Goal: Information Seeking & Learning: Compare options

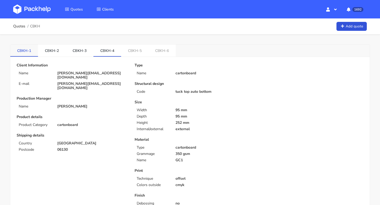
click at [24, 52] on link "CBKH-1" at bounding box center [24, 51] width 28 height 12
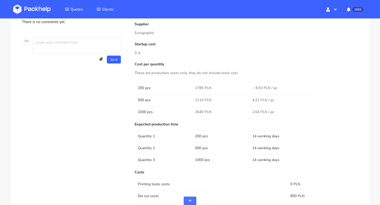
scroll to position [299, 0]
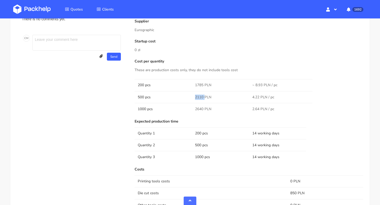
drag, startPoint x: 204, startPoint y: 97, endPoint x: 188, endPoint y: 97, distance: 15.8
click at [188, 97] on tr "500 pcs 2110 PLN 4.22 PLN / pc" at bounding box center [249, 97] width 229 height 12
copy tr "2110"
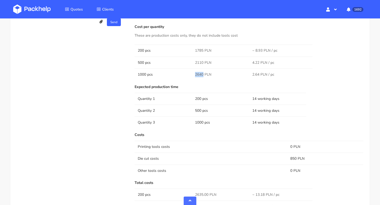
drag, startPoint x: 195, startPoint y: 75, endPoint x: 203, endPoint y: 75, distance: 7.4
click at [203, 75] on span "2640 PLN" at bounding box center [203, 74] width 16 height 5
copy span "2640"
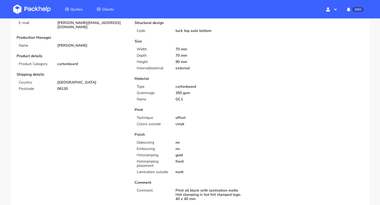
scroll to position [0, 0]
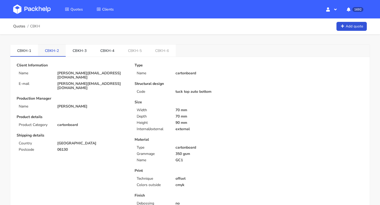
click at [50, 49] on link "CBKH-2" at bounding box center [52, 51] width 28 height 12
drag, startPoint x: 43, startPoint y: 48, endPoint x: 54, endPoint y: 49, distance: 11.1
click at [54, 49] on link "CBKH-2" at bounding box center [52, 51] width 28 height 12
copy link "CBKH"
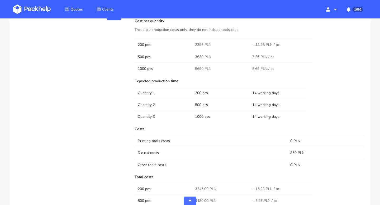
scroll to position [344, 0]
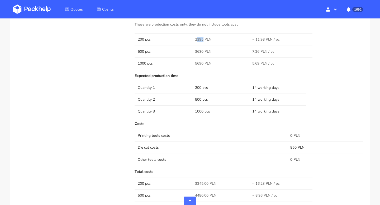
drag, startPoint x: 203, startPoint y: 39, endPoint x: 193, endPoint y: 39, distance: 10.0
click at [193, 39] on td "2395 PLN" at bounding box center [220, 40] width 57 height 12
copy span "2395"
drag, startPoint x: 195, startPoint y: 53, endPoint x: 203, endPoint y: 53, distance: 8.2
click at [203, 53] on span "3630 PLN" at bounding box center [203, 51] width 16 height 5
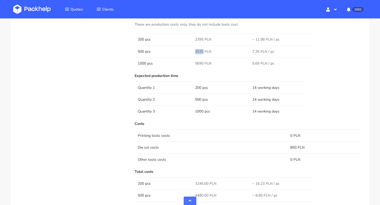
copy span "3630"
drag, startPoint x: 194, startPoint y: 63, endPoint x: 202, endPoint y: 63, distance: 8.5
click at [202, 63] on td "5690 PLN" at bounding box center [220, 64] width 57 height 12
copy span "5690"
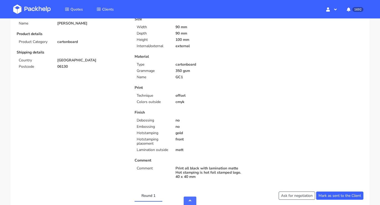
scroll to position [0, 0]
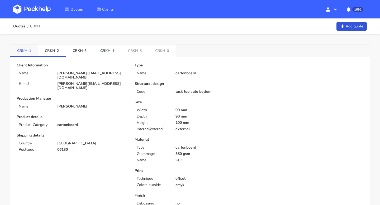
click at [26, 55] on link "CBKH-1" at bounding box center [24, 51] width 28 height 12
click at [77, 51] on link "CBKH-3" at bounding box center [80, 51] width 28 height 12
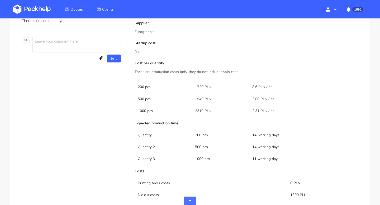
scroll to position [302, 0]
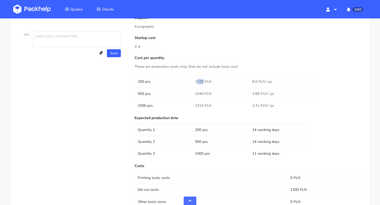
drag, startPoint x: 196, startPoint y: 81, endPoint x: 202, endPoint y: 81, distance: 5.8
click at [202, 81] on span "1720 PLN" at bounding box center [203, 81] width 16 height 5
drag, startPoint x: 193, startPoint y: 80, endPoint x: 202, endPoint y: 80, distance: 8.7
click at [202, 80] on td "1720 PLN" at bounding box center [220, 82] width 57 height 12
copy span "1720"
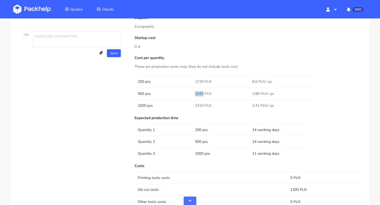
drag, startPoint x: 193, startPoint y: 93, endPoint x: 202, endPoint y: 94, distance: 9.5
click at [202, 94] on td "1940 PLN" at bounding box center [220, 94] width 57 height 12
copy span "1940"
drag, startPoint x: 193, startPoint y: 106, endPoint x: 203, endPoint y: 107, distance: 9.8
click at [203, 107] on td "2310 PLN" at bounding box center [220, 106] width 57 height 12
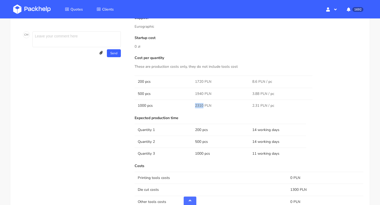
copy span "2310"
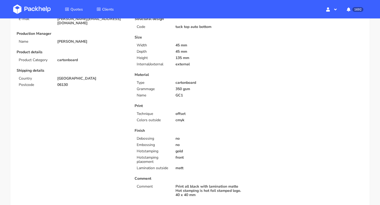
scroll to position [0, 0]
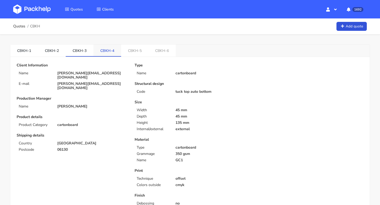
click at [106, 51] on link "CBKH-4" at bounding box center [107, 51] width 28 height 12
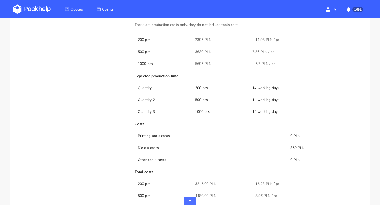
scroll to position [325, 0]
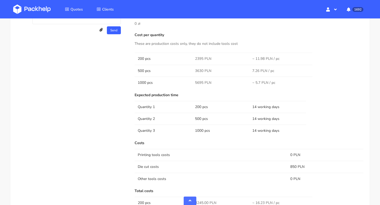
click at [203, 59] on span "2395 PLN" at bounding box center [203, 58] width 16 height 5
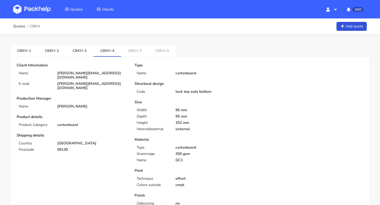
scroll to position [314, 0]
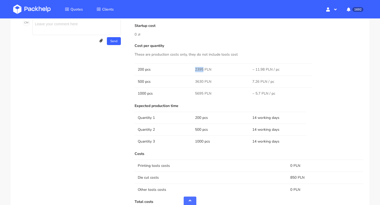
drag, startPoint x: 203, startPoint y: 69, endPoint x: 189, endPoint y: 69, distance: 14.3
click at [189, 69] on tr "200 pcs 2395 PLN ~ 11.98 PLN / pc" at bounding box center [249, 70] width 229 height 12
copy tr "2395"
drag, startPoint x: 203, startPoint y: 81, endPoint x: 194, endPoint y: 81, distance: 9.2
click at [194, 81] on td "3630 PLN" at bounding box center [220, 82] width 57 height 12
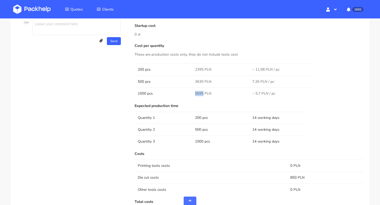
drag, startPoint x: 202, startPoint y: 93, endPoint x: 195, endPoint y: 93, distance: 7.9
click at [195, 93] on td "5695 PLN" at bounding box center [220, 94] width 57 height 12
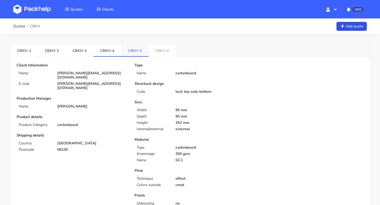
click at [131, 54] on link "CBKH-5" at bounding box center [134, 51] width 27 height 12
drag, startPoint x: 126, startPoint y: 52, endPoint x: 135, endPoint y: 53, distance: 9.3
click at [135, 53] on link "CBKH-5" at bounding box center [135, 51] width 28 height 12
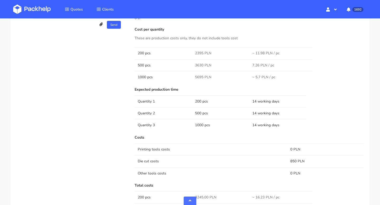
scroll to position [336, 0]
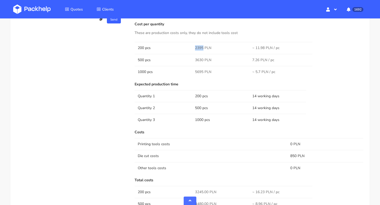
drag, startPoint x: 202, startPoint y: 48, endPoint x: 195, endPoint y: 48, distance: 7.7
click at [195, 48] on td "2395 PLN" at bounding box center [220, 48] width 57 height 12
drag, startPoint x: 203, startPoint y: 58, endPoint x: 194, endPoint y: 58, distance: 8.7
click at [194, 58] on td "3630 PLN" at bounding box center [220, 60] width 57 height 12
drag, startPoint x: 203, startPoint y: 71, endPoint x: 190, endPoint y: 71, distance: 13.5
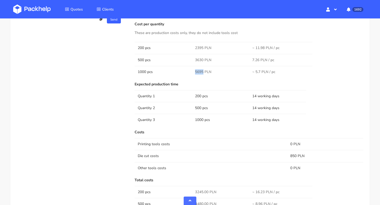
click at [190, 71] on tr "1000 pcs 5695 PLN ~ 5.7 PLN / pc" at bounding box center [249, 72] width 229 height 12
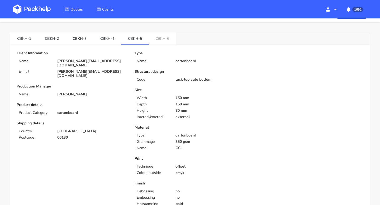
scroll to position [0, 0]
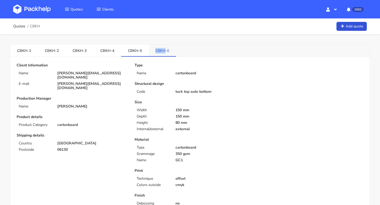
drag, startPoint x: 153, startPoint y: 52, endPoint x: 162, endPoint y: 52, distance: 9.0
click at [162, 52] on link "CBKH-6" at bounding box center [162, 51] width 27 height 12
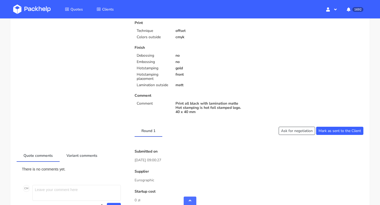
scroll to position [261, 0]
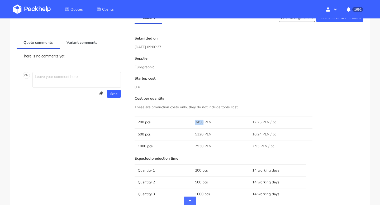
drag, startPoint x: 194, startPoint y: 121, endPoint x: 202, endPoint y: 122, distance: 8.5
click at [202, 122] on td "3450 PLN" at bounding box center [220, 122] width 57 height 12
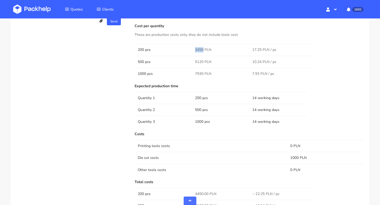
scroll to position [334, 0]
drag, startPoint x: 202, startPoint y: 61, endPoint x: 193, endPoint y: 61, distance: 9.5
click at [193, 61] on td "5120 PLN" at bounding box center [220, 61] width 57 height 12
drag, startPoint x: 202, startPoint y: 73, endPoint x: 196, endPoint y: 73, distance: 6.1
click at [196, 73] on span "7930 PLN" at bounding box center [203, 73] width 16 height 5
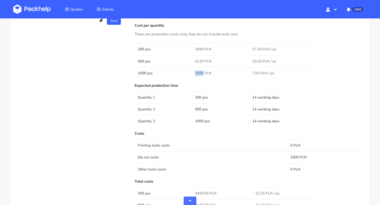
drag, startPoint x: 203, startPoint y: 73, endPoint x: 195, endPoint y: 73, distance: 8.4
click at [195, 73] on td "7930 PLN" at bounding box center [220, 73] width 57 height 12
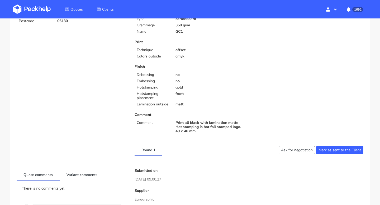
scroll to position [0, 0]
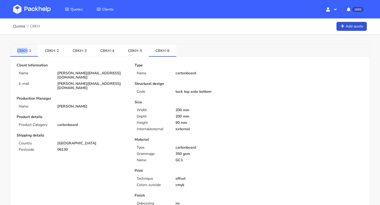
drag, startPoint x: 17, startPoint y: 50, endPoint x: 27, endPoint y: 50, distance: 10.8
click at [27, 50] on link "CBKH-1" at bounding box center [24, 51] width 28 height 12
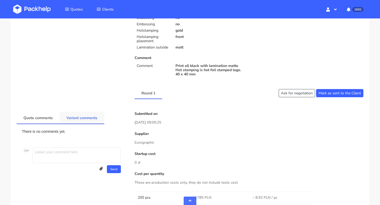
scroll to position [186, 0]
click at [83, 118] on link "Variant comments" at bounding box center [82, 117] width 45 height 12
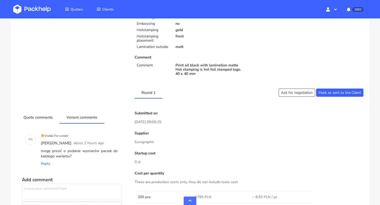
scroll to position [0, 0]
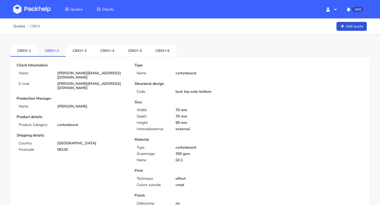
click at [50, 50] on link "CBKH-2" at bounding box center [52, 51] width 28 height 12
click at [29, 51] on link "CBKH-1" at bounding box center [24, 51] width 28 height 12
click at [77, 51] on link "CBKH-3" at bounding box center [80, 51] width 28 height 12
click at [108, 54] on link "CBKH-4" at bounding box center [107, 51] width 28 height 12
click at [133, 55] on link "CBKH-5" at bounding box center [135, 51] width 28 height 12
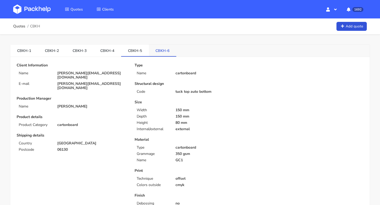
click at [159, 46] on link "CBKH-6" at bounding box center [163, 51] width 28 height 12
click at [28, 51] on link "CBKH-1" at bounding box center [24, 51] width 28 height 12
click at [62, 47] on link "CBKH-2" at bounding box center [52, 51] width 28 height 12
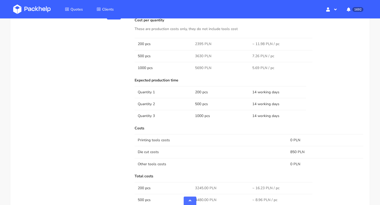
scroll to position [453, 0]
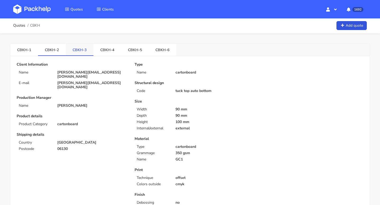
click at [81, 49] on link "CBKH-3" at bounding box center [80, 50] width 28 height 12
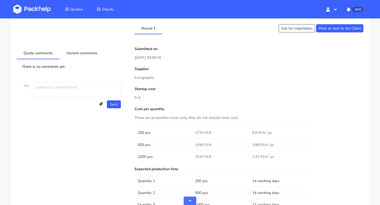
scroll to position [0, 0]
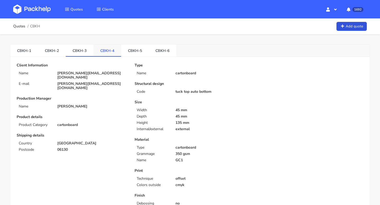
click at [106, 52] on link "CBKH-4" at bounding box center [107, 51] width 28 height 12
click at [131, 51] on link "CBKH-5" at bounding box center [135, 51] width 28 height 12
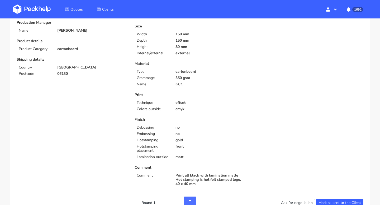
scroll to position [10, 0]
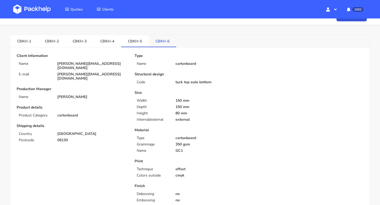
click at [156, 44] on link "CBKH-6" at bounding box center [163, 41] width 28 height 12
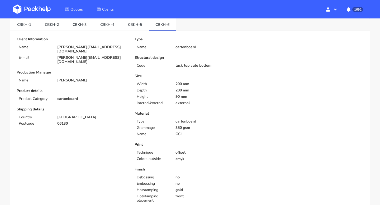
scroll to position [0, 0]
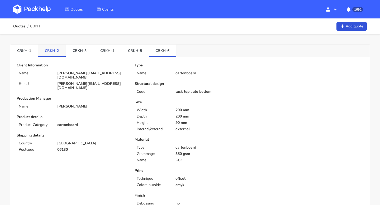
click at [51, 51] on link "CBKH-2" at bounding box center [52, 51] width 28 height 12
click at [76, 49] on link "CBKH-3" at bounding box center [80, 51] width 28 height 12
click at [102, 46] on link "CBKH-4" at bounding box center [107, 51] width 28 height 12
click at [137, 52] on link "CBKH-5" at bounding box center [135, 51] width 28 height 12
click at [160, 53] on link "CBKH-6" at bounding box center [163, 51] width 28 height 12
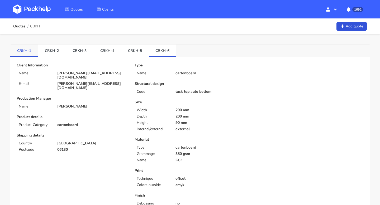
click at [22, 47] on link "CBKH-1" at bounding box center [24, 51] width 28 height 12
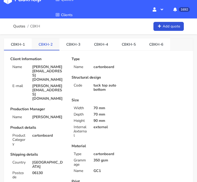
click at [43, 45] on link "CBKH-2" at bounding box center [46, 44] width 28 height 12
click at [74, 45] on link "CBKH-3" at bounding box center [73, 44] width 28 height 12
click at [96, 41] on link "CBKH-4" at bounding box center [101, 44] width 28 height 12
click at [70, 46] on link "CBKH-3" at bounding box center [73, 44] width 28 height 12
click at [98, 41] on link "CBKH-4" at bounding box center [101, 44] width 28 height 12
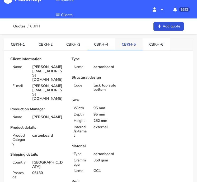
click at [126, 42] on link "CBKH-5" at bounding box center [129, 44] width 28 height 12
click at [152, 50] on div "CBKH-1 CBKH-2 CBKH-3 CBKH-4 CBKH-5 CBKH-6" at bounding box center [98, 44] width 189 height 12
click at [149, 44] on link "CBKH-6" at bounding box center [157, 44] width 28 height 12
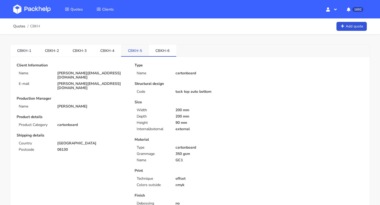
click at [132, 54] on link "CBKH-5" at bounding box center [135, 51] width 28 height 12
click at [107, 50] on link "CBKH-4" at bounding box center [107, 51] width 28 height 12
click at [79, 52] on link "CBKH-3" at bounding box center [80, 51] width 28 height 12
click at [54, 45] on link "CBKH-2" at bounding box center [52, 51] width 28 height 12
click at [24, 50] on link "CBKH-1" at bounding box center [24, 51] width 28 height 12
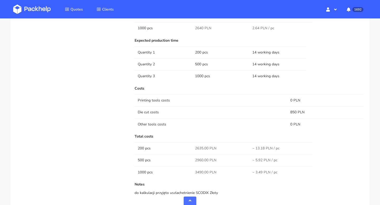
scroll to position [513, 0]
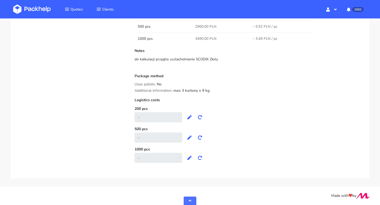
drag, startPoint x: 220, startPoint y: 89, endPoint x: 174, endPoint y: 90, distance: 46.2
click at [174, 90] on div "Additional information: max 3 kartony x 9 kg" at bounding box center [249, 91] width 229 height 4
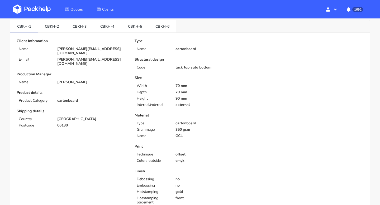
scroll to position [0, 0]
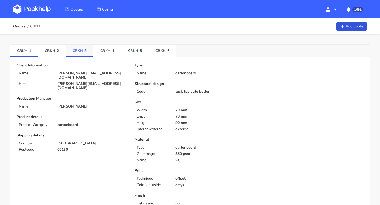
drag, startPoint x: 77, startPoint y: 44, endPoint x: 78, endPoint y: 48, distance: 4.5
click at [81, 52] on link "CBKH-3" at bounding box center [80, 51] width 28 height 12
click at [23, 48] on link "CBKH-1" at bounding box center [24, 51] width 28 height 12
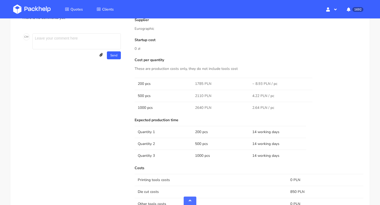
scroll to position [496, 0]
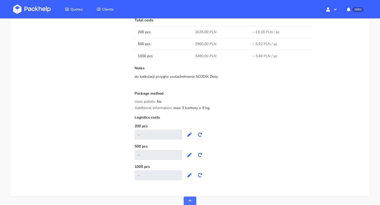
drag, startPoint x: 216, startPoint y: 108, endPoint x: 134, endPoint y: 109, distance: 81.3
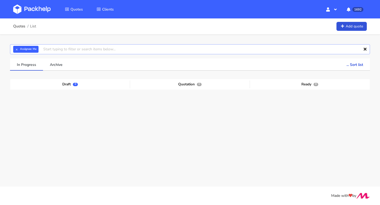
click at [58, 47] on input "text" at bounding box center [190, 49] width 360 height 10
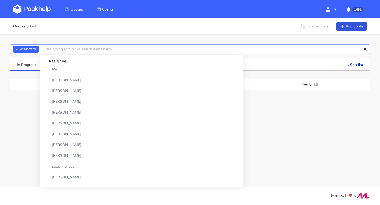
paste input "CBJM"
type input "CBJM"
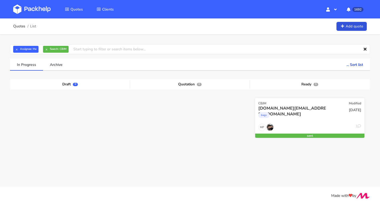
click at [315, 122] on div "ohmydough.pt@gmail.com bags" at bounding box center [292, 115] width 74 height 18
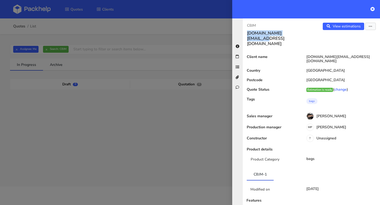
drag, startPoint x: 303, startPoint y: 35, endPoint x: 246, endPoint y: 35, distance: 57.0
click at [246, 35] on div "CBJM ohmydough.pt@gmail.com" at bounding box center [277, 35] width 69 height 24
copy h3 "[DOMAIN_NAME][EMAIL_ADDRESS][DOMAIN_NAME]"
click at [283, 34] on h3 "[DOMAIN_NAME][EMAIL_ADDRESS][DOMAIN_NAME]" at bounding box center [277, 39] width 60 height 16
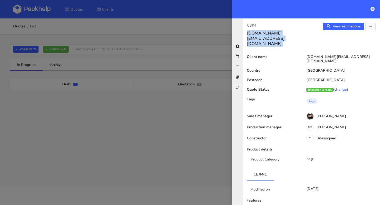
click at [283, 34] on h3 "[DOMAIN_NAME][EMAIL_ADDRESS][DOMAIN_NAME]" at bounding box center [277, 39] width 60 height 16
copy p "CBJM"
drag, startPoint x: 261, startPoint y: 24, endPoint x: 244, endPoint y: 24, distance: 16.4
click at [244, 24] on div "CBJM ohmydough.pt@gmail.com" at bounding box center [277, 35] width 69 height 24
click at [373, 8] on icon at bounding box center [373, 9] width 4 height 4
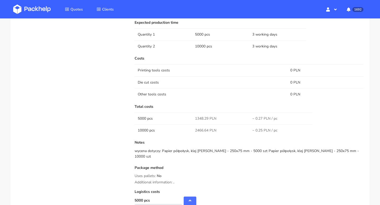
scroll to position [316, 0]
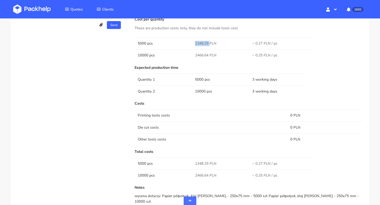
copy tr "1348.29"
drag, startPoint x: 209, startPoint y: 43, endPoint x: 192, endPoint y: 43, distance: 16.9
click at [192, 43] on tr "5000 pcs 1348.29 PLN ~ 0.27 PLN / pc" at bounding box center [249, 43] width 229 height 12
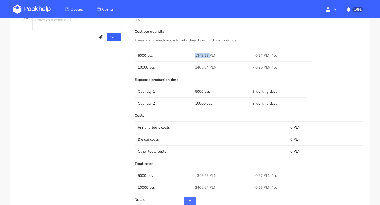
scroll to position [312, 0]
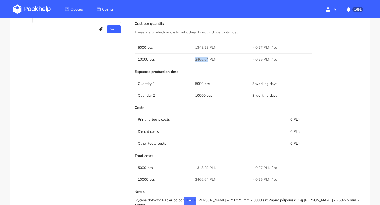
drag, startPoint x: 195, startPoint y: 59, endPoint x: 208, endPoint y: 59, distance: 12.4
click at [208, 59] on span "2466.64 PLN" at bounding box center [205, 59] width 21 height 5
copy span "2466.64"
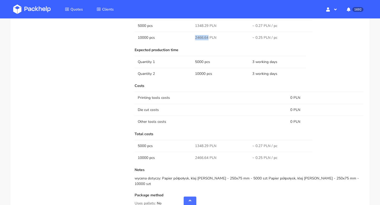
scroll to position [0, 0]
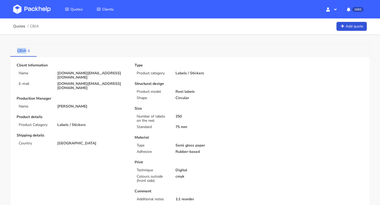
drag, startPoint x: 13, startPoint y: 51, endPoint x: 26, endPoint y: 51, distance: 12.9
click at [26, 51] on link "CBJA-1" at bounding box center [23, 51] width 26 height 12
copy link "CBJA"
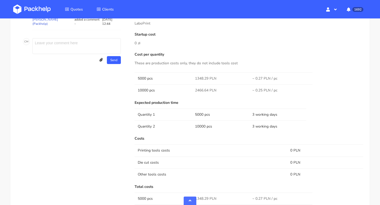
scroll to position [298, 0]
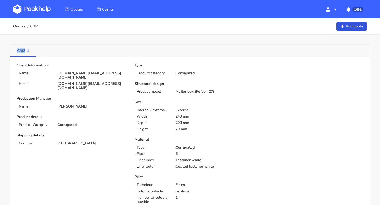
drag, startPoint x: 16, startPoint y: 53, endPoint x: 26, endPoint y: 53, distance: 10.0
click at [26, 53] on link "CBIZ-1" at bounding box center [23, 51] width 26 height 12
copy link "CBIZ"
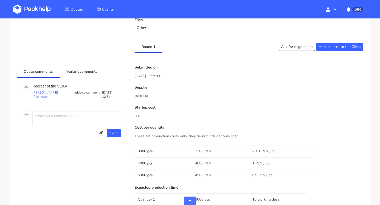
scroll to position [247, 0]
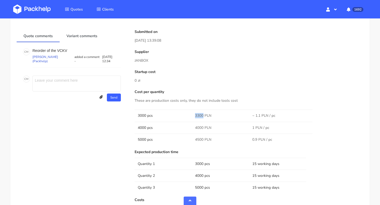
drag, startPoint x: 203, startPoint y: 115, endPoint x: 195, endPoint y: 115, distance: 8.7
click at [195, 115] on td "3300 PLN" at bounding box center [220, 116] width 57 height 12
copy span "3300"
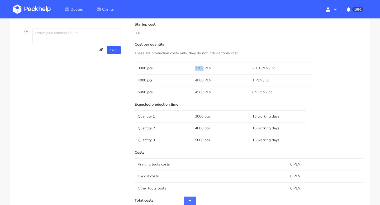
scroll to position [296, 0]
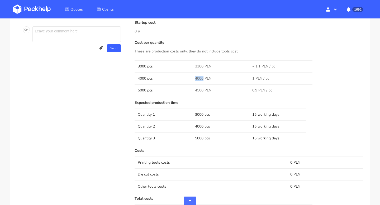
drag, startPoint x: 203, startPoint y: 79, endPoint x: 192, endPoint y: 79, distance: 10.8
click at [192, 79] on td "4000 PLN" at bounding box center [220, 79] width 57 height 12
copy span "4000"
drag, startPoint x: 202, startPoint y: 89, endPoint x: 195, endPoint y: 89, distance: 7.1
click at [195, 89] on span "4500 PLN" at bounding box center [203, 90] width 16 height 5
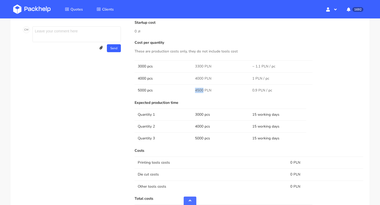
copy span "4500"
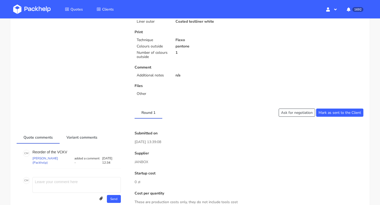
scroll to position [0, 0]
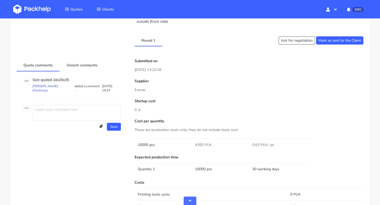
scroll to position [150, 0]
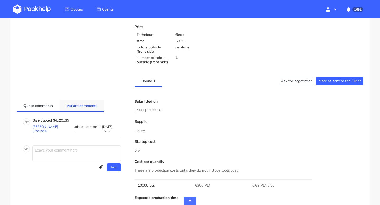
click at [81, 107] on link "Variant comments" at bounding box center [82, 106] width 45 height 12
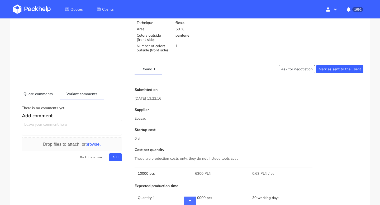
scroll to position [167, 0]
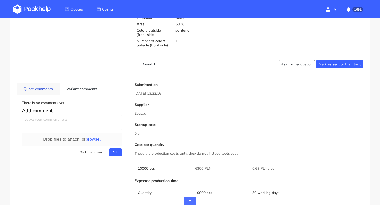
click at [48, 91] on link "Quote comments" at bounding box center [38, 89] width 43 height 12
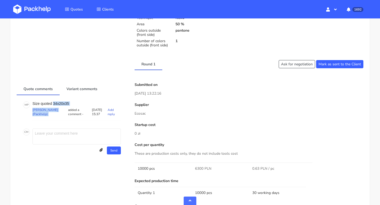
drag, startPoint x: 71, startPoint y: 106, endPoint x: 54, endPoint y: 105, distance: 17.4
click at [54, 105] on div "Size quoted 34x20x35 [PERSON_NAME] (Packhelp) added a comment - [DATE] 15:37 Ad…" at bounding box center [76, 111] width 88 height 19
click at [72, 103] on p "Size quoted 34x20x35" at bounding box center [76, 104] width 88 height 4
drag, startPoint x: 70, startPoint y: 103, endPoint x: 54, endPoint y: 103, distance: 16.1
click at [54, 103] on p "Size quoted 34x20x35" at bounding box center [76, 104] width 88 height 4
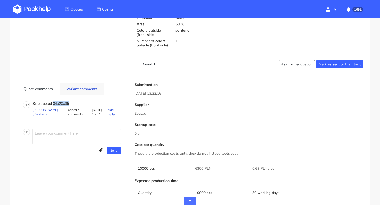
copy p "34x20x35"
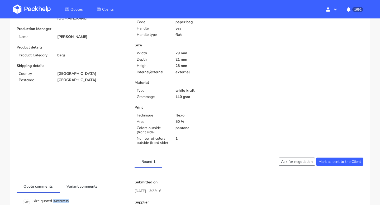
scroll to position [0, 0]
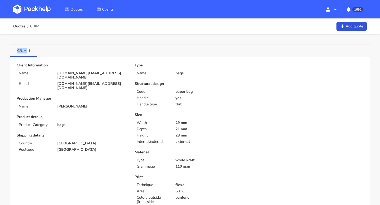
drag, startPoint x: 13, startPoint y: 53, endPoint x: 27, endPoint y: 53, distance: 14.3
click at [27, 53] on link "CBJM-1" at bounding box center [23, 51] width 27 height 12
copy link "CBJM"
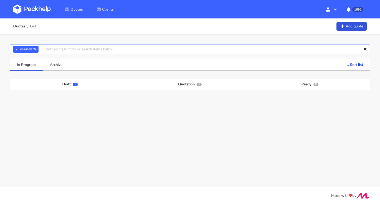
click at [54, 50] on input "text" at bounding box center [190, 49] width 360 height 10
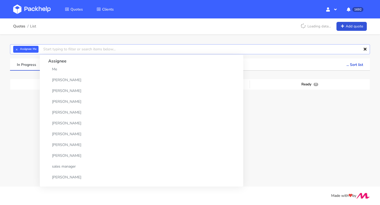
paste input "CBJM"
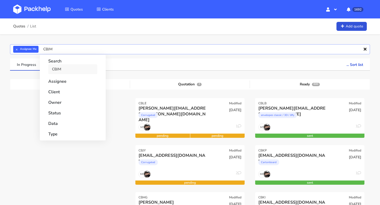
type input "CBJM"
click at [57, 69] on link "CBJM" at bounding box center [72, 69] width 49 height 10
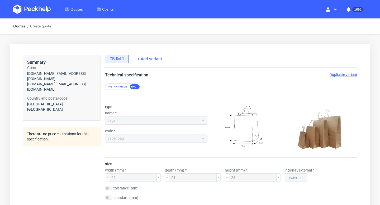
click at [341, 73] on span "Duplicate variant" at bounding box center [344, 75] width 28 height 4
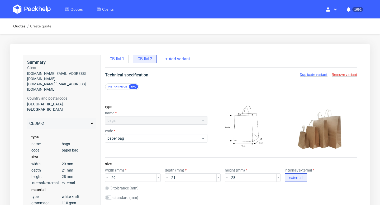
scroll to position [69, 0]
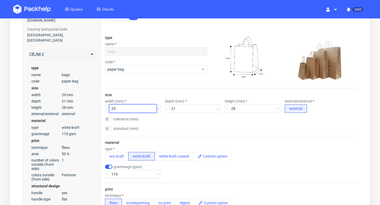
click at [124, 109] on input "29" at bounding box center [133, 109] width 48 height 8
type input "290"
click at [191, 107] on input "21" at bounding box center [193, 109] width 48 height 8
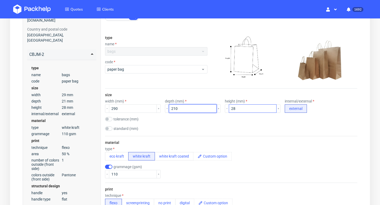
type input "210"
click at [244, 108] on input "28" at bounding box center [253, 109] width 48 height 8
type input "280"
click at [231, 124] on div "size width (mm) 290 depth (mm) 210 height (mm) 280 internal/external external t…" at bounding box center [231, 113] width 252 height 48
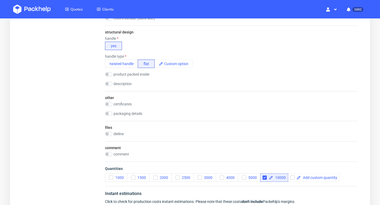
scroll to position [420, 0]
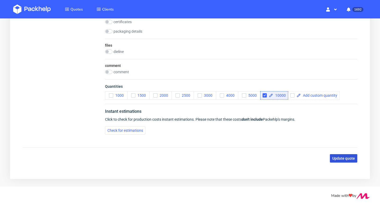
click at [353, 161] on button "Update quote" at bounding box center [343, 158] width 27 height 8
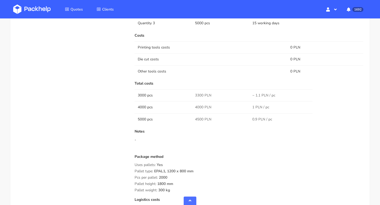
scroll to position [431, 0]
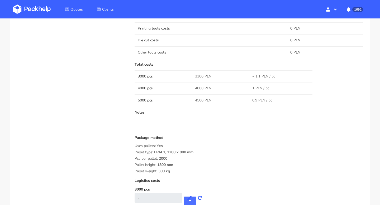
drag, startPoint x: 174, startPoint y: 173, endPoint x: 131, endPoint y: 146, distance: 51.1
click at [131, 145] on div "Submitted on [DATE] 13:39:08 Supplier JANBOX Startup cost 0 zł Cost per quantit…" at bounding box center [249, 47] width 236 height 403
copy div "Uses pallets: Yes Pallet type: EPAL1, 1200 x 800 mm Pcs per pallet: 2000 Pallet…"
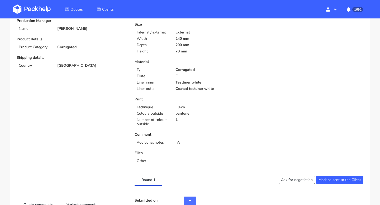
scroll to position [152, 0]
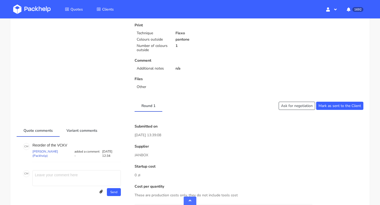
drag, startPoint x: 152, startPoint y: 156, endPoint x: 135, endPoint y: 156, distance: 16.9
click at [135, 156] on p "JANBOX" at bounding box center [249, 156] width 229 height 6
copy p "JANBOX"
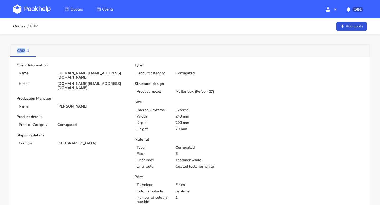
drag, startPoint x: 15, startPoint y: 52, endPoint x: 25, endPoint y: 51, distance: 10.0
click at [25, 51] on link "CBIZ-1" at bounding box center [23, 51] width 26 height 12
copy link "CBIZ"
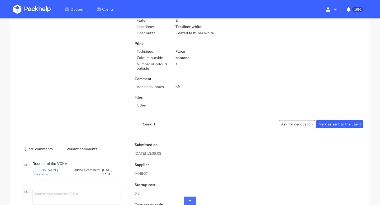
scroll to position [307, 0]
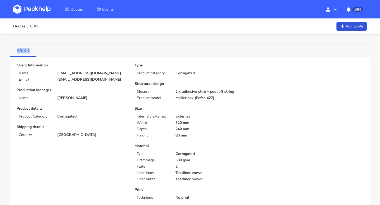
drag, startPoint x: 17, startPoint y: 49, endPoint x: 30, endPoint y: 50, distance: 13.2
click at [30, 50] on link "CBJX-1" at bounding box center [23, 51] width 26 height 12
copy link "CBJX-1"
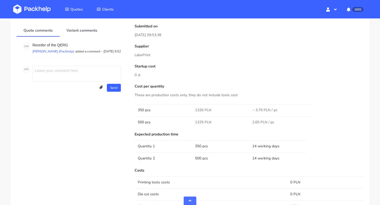
scroll to position [174, 0]
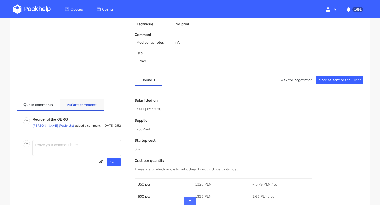
click at [80, 106] on link "Variant comments" at bounding box center [82, 105] width 45 height 12
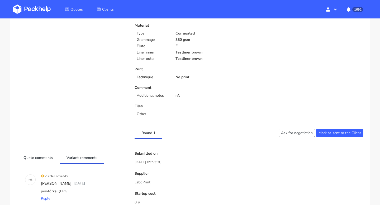
scroll to position [0, 0]
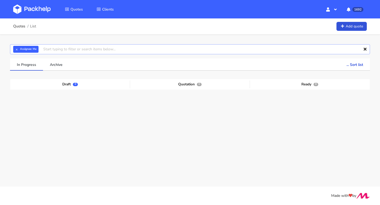
click at [61, 50] on input "text" at bounding box center [190, 49] width 360 height 10
paste input "CBJY"
type input "CBJY"
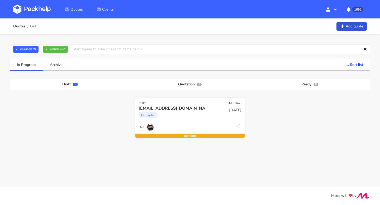
click at [238, 110] on span "[DATE]" at bounding box center [235, 110] width 12 height 5
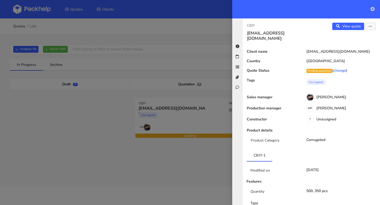
click at [372, 9] on icon at bounding box center [373, 9] width 4 height 4
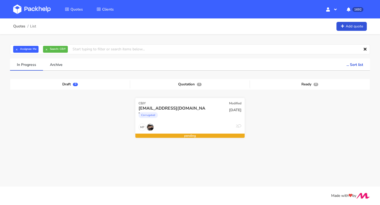
click at [188, 116] on div "Corrugated" at bounding box center [174, 116] width 70 height 11
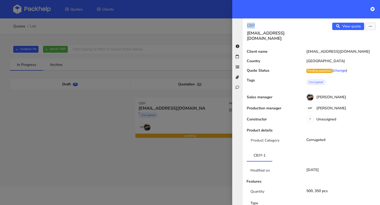
drag, startPoint x: 263, startPoint y: 25, endPoint x: 242, endPoint y: 25, distance: 21.4
click at [242, 25] on div "CBJY [EMAIL_ADDRESS][DOMAIN_NAME] View quote Edit quote Client name [PERSON_NAM…" at bounding box center [306, 111] width 148 height 187
copy p "CBJY"
click at [354, 27] on link "View quote" at bounding box center [348, 26] width 32 height 7
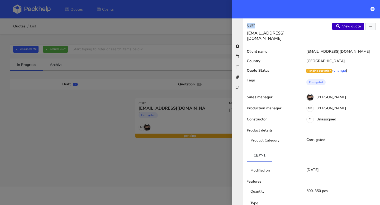
click at [353, 28] on link "View quote" at bounding box center [348, 26] width 32 height 7
